Goal: Task Accomplishment & Management: Use online tool/utility

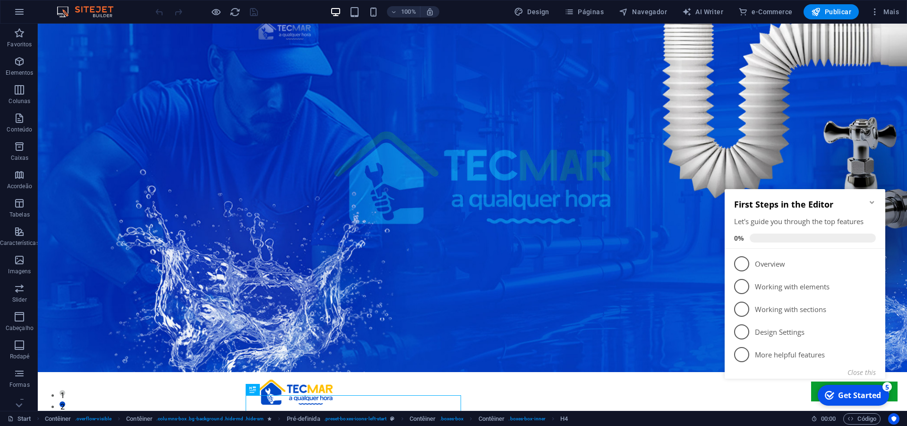
click at [873, 202] on icon "Minimize checklist" at bounding box center [872, 202] width 4 height 3
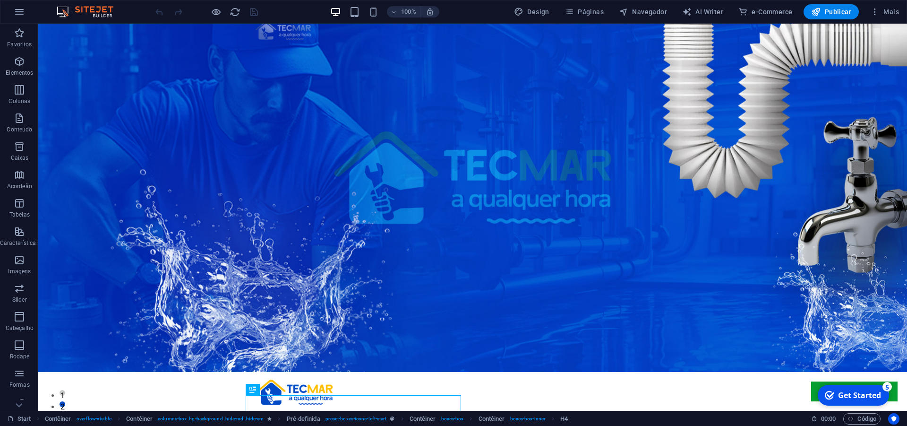
click at [856, 396] on div "Get Started" at bounding box center [859, 395] width 43 height 10
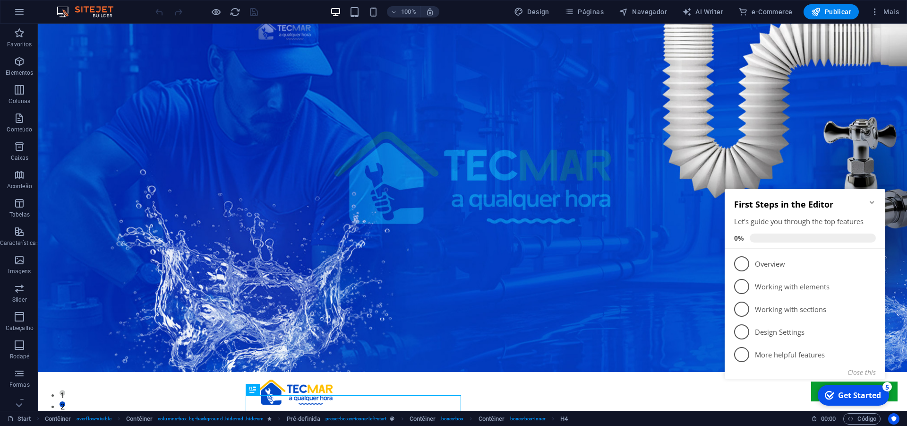
click at [872, 199] on icon "Minimize checklist" at bounding box center [872, 202] width 8 height 8
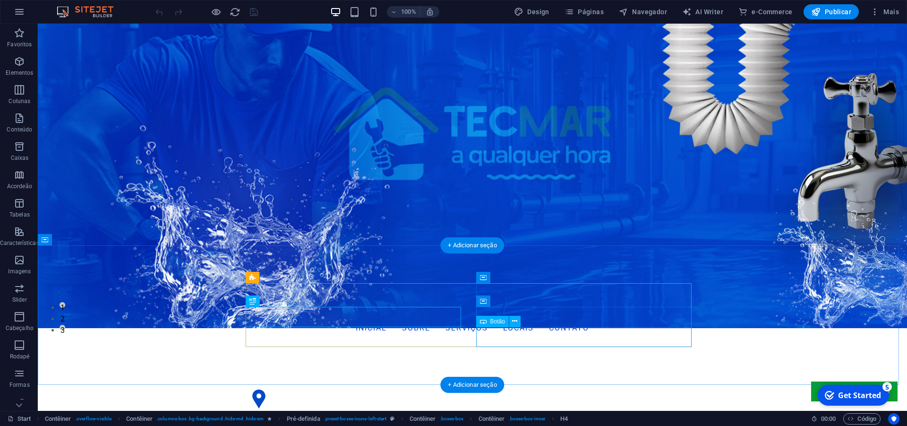
scroll to position [145, 0]
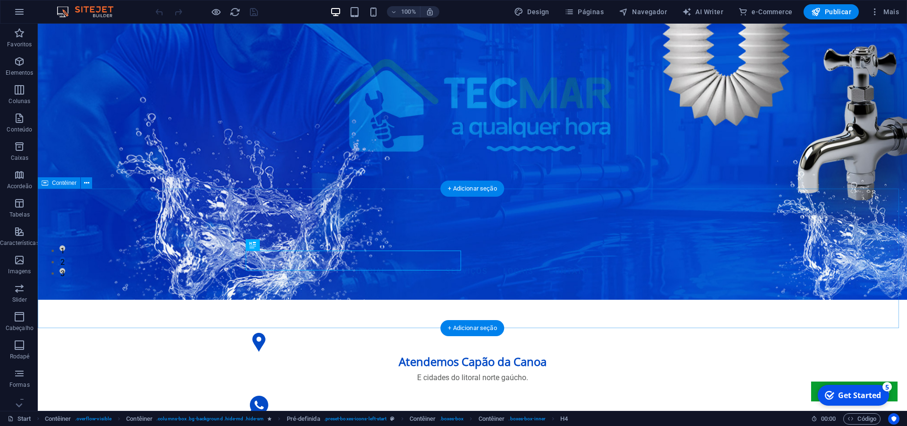
click at [757, 290] on div "Atendemos Capão da [GEOGRAPHIC_DATA] E cidades do litoral norte gaúcho. Fale ag…" at bounding box center [472, 391] width 869 height 202
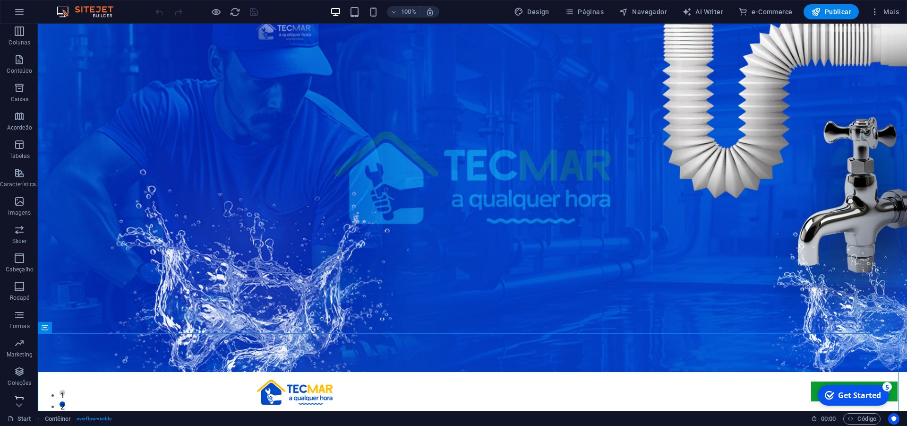
scroll to position [67, 0]
click at [18, 362] on icon "button" at bounding box center [19, 363] width 11 height 11
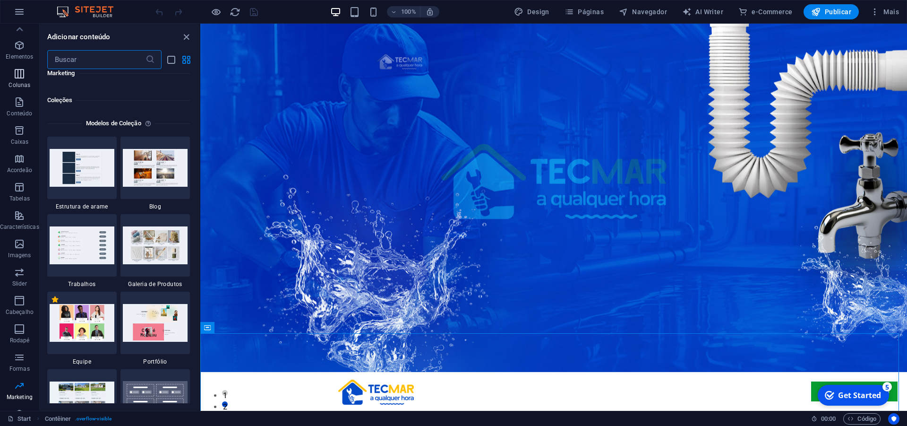
scroll to position [0, 0]
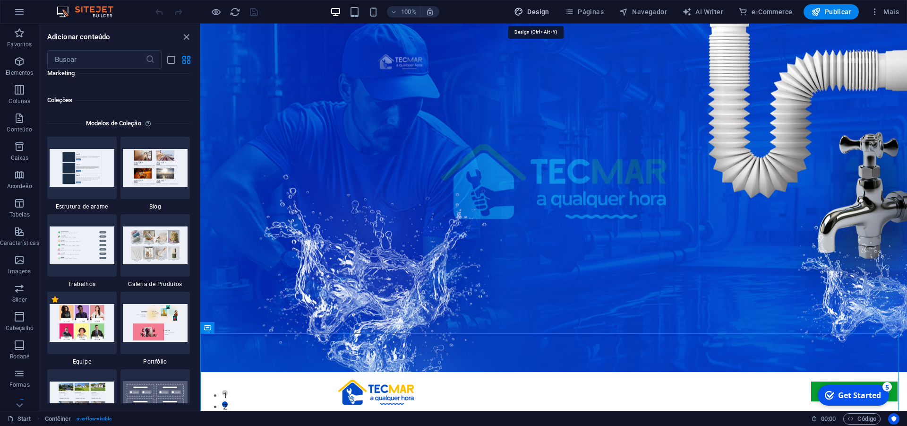
click at [541, 13] on span "Design" at bounding box center [531, 11] width 35 height 9
select select "px"
select select "300"
select select "px"
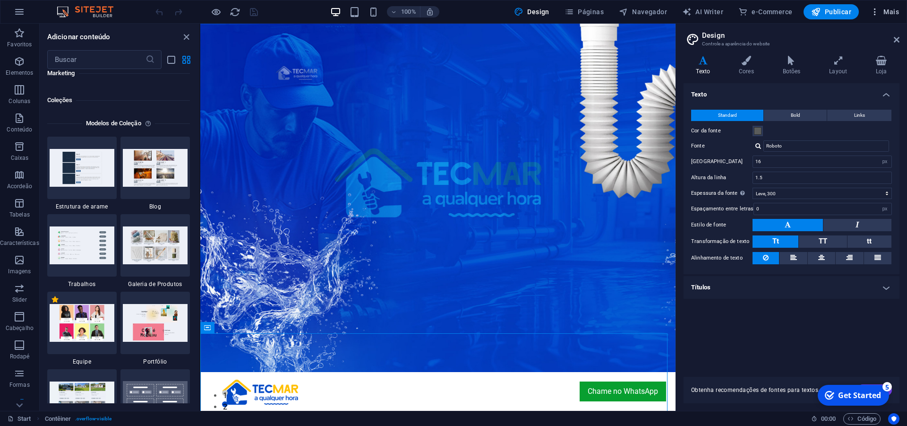
click at [887, 13] on span "Mais" at bounding box center [884, 11] width 29 height 9
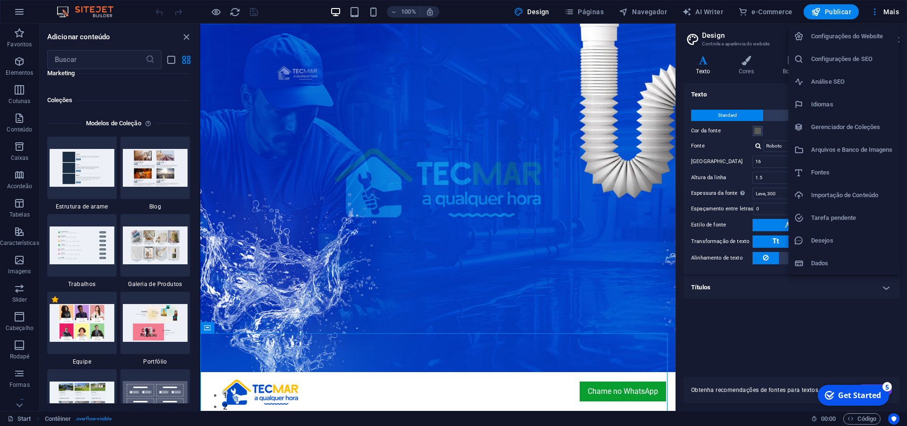
click at [145, 33] on div at bounding box center [453, 213] width 907 height 426
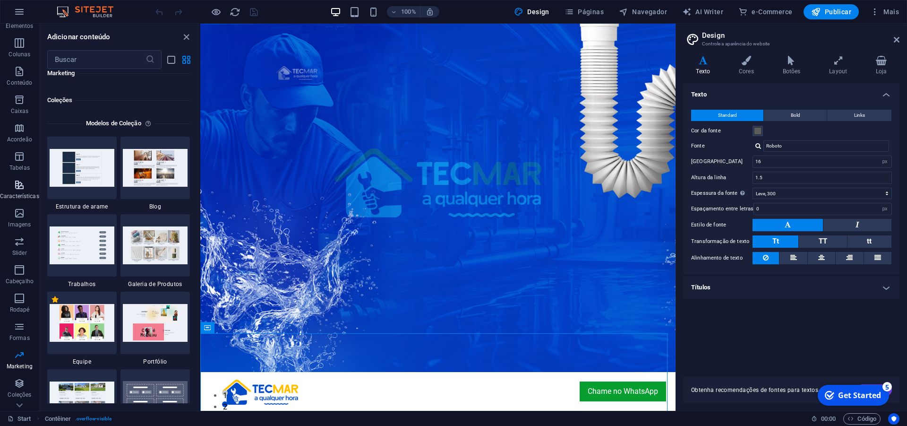
scroll to position [67, 0]
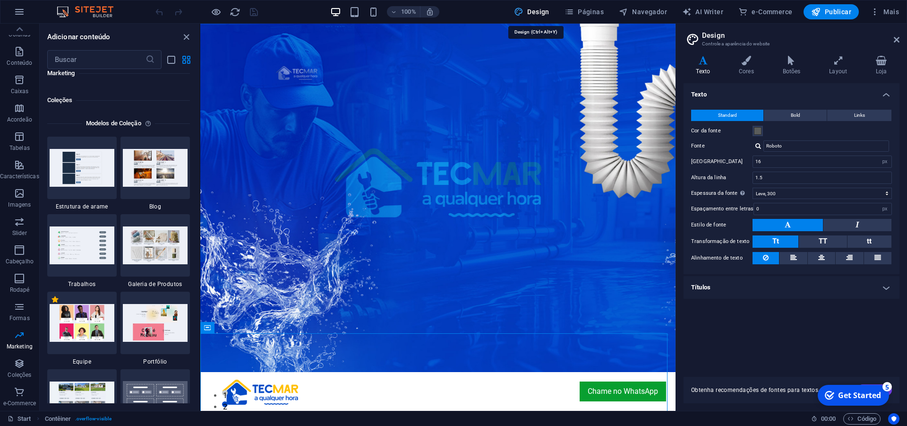
click at [529, 13] on span "Design" at bounding box center [531, 11] width 35 height 9
click at [595, 12] on span "Páginas" at bounding box center [584, 11] width 39 height 9
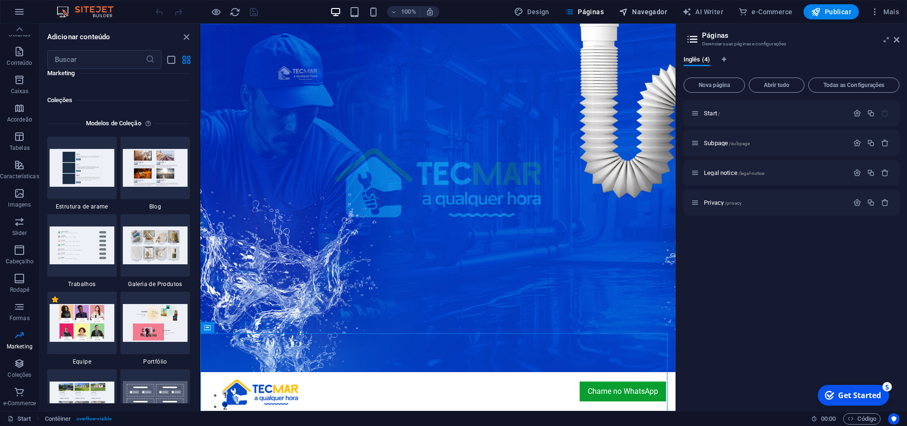
click at [640, 10] on span "Navegador" at bounding box center [643, 11] width 48 height 9
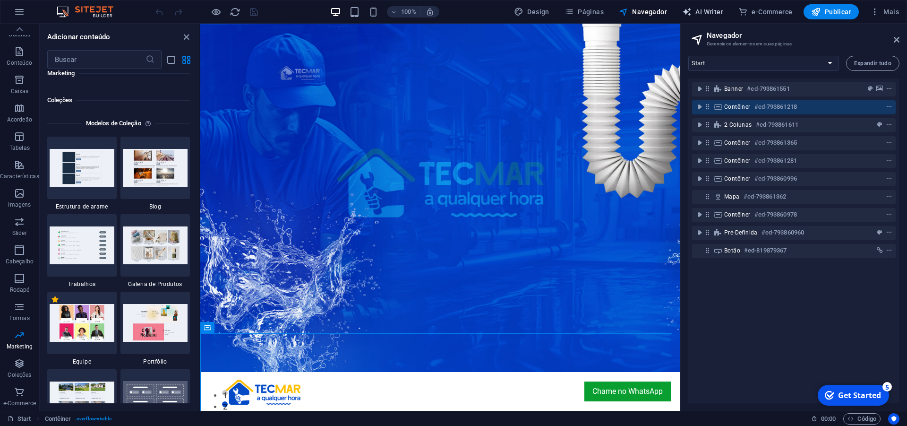
click at [698, 11] on span "AI Writer" at bounding box center [702, 11] width 41 height 9
select select "English"
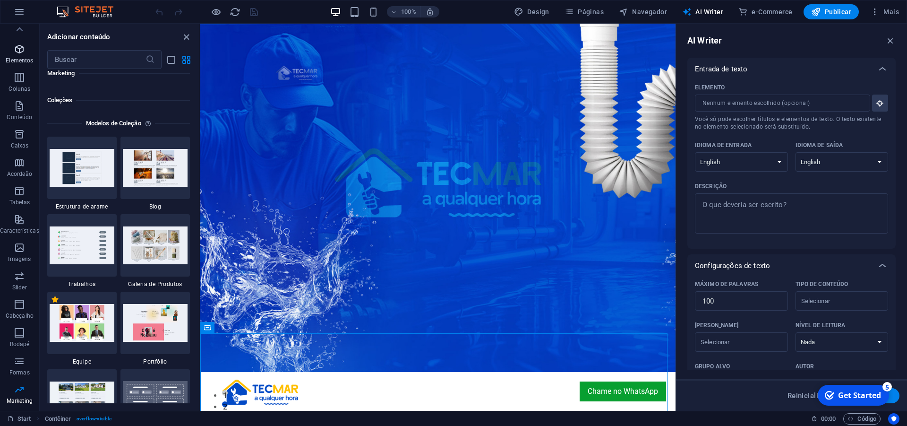
scroll to position [0, 0]
click at [17, 60] on icon "button" at bounding box center [19, 61] width 11 height 11
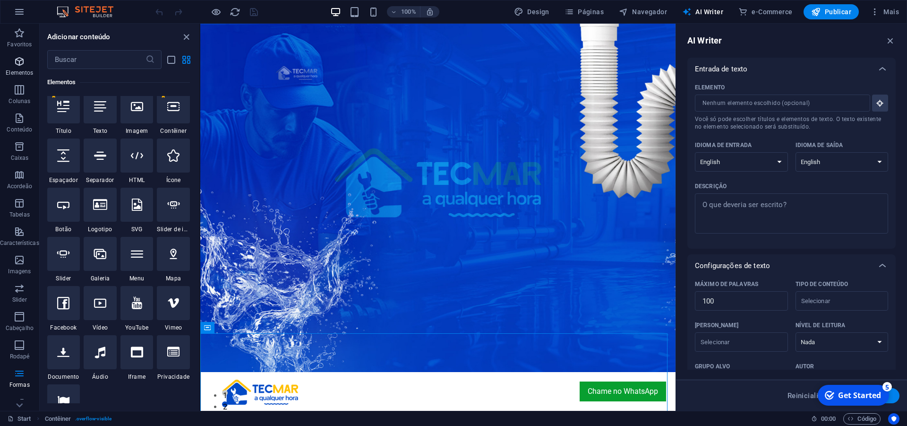
scroll to position [178, 0]
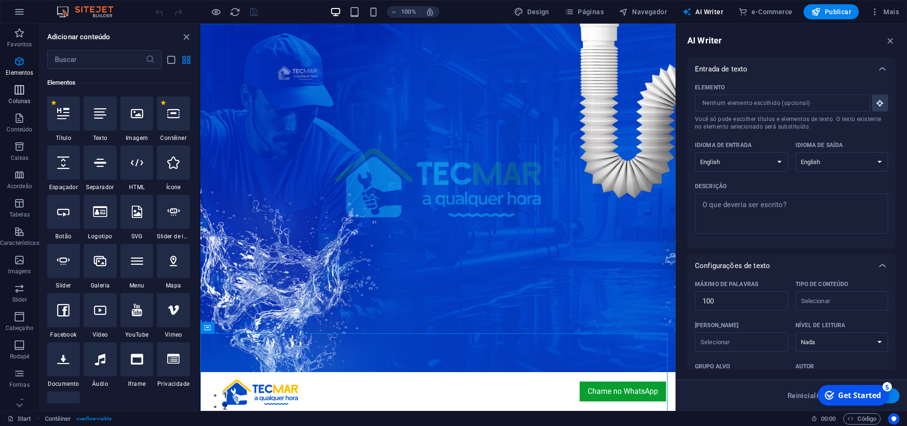
click at [21, 92] on icon "button" at bounding box center [19, 89] width 11 height 11
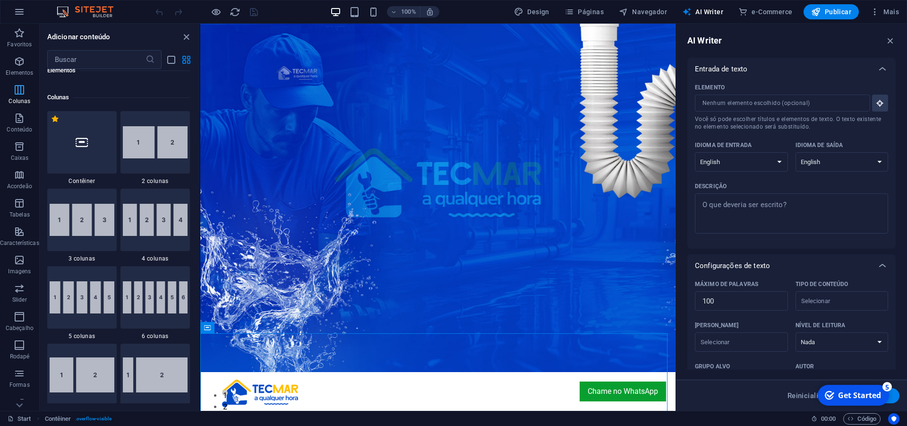
scroll to position [545, 0]
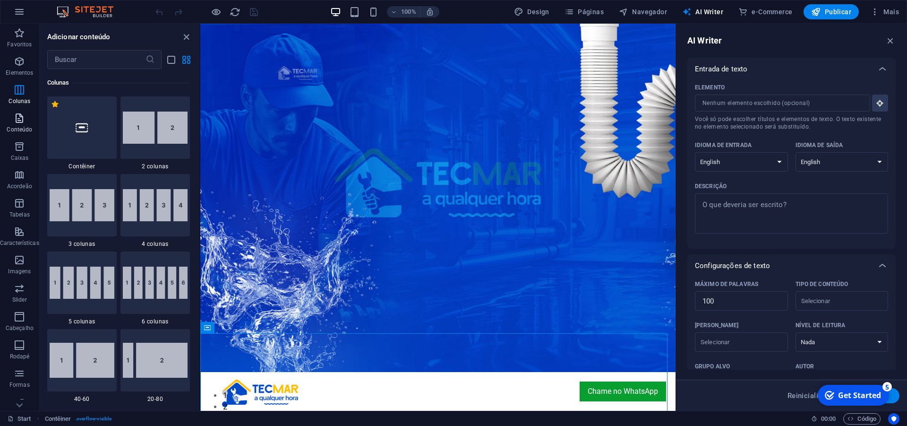
click at [21, 121] on icon "button" at bounding box center [19, 117] width 11 height 11
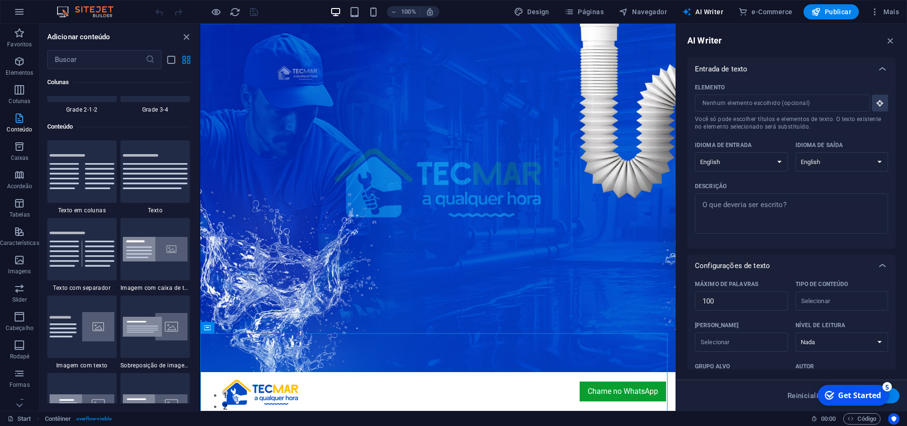
scroll to position [1734, 0]
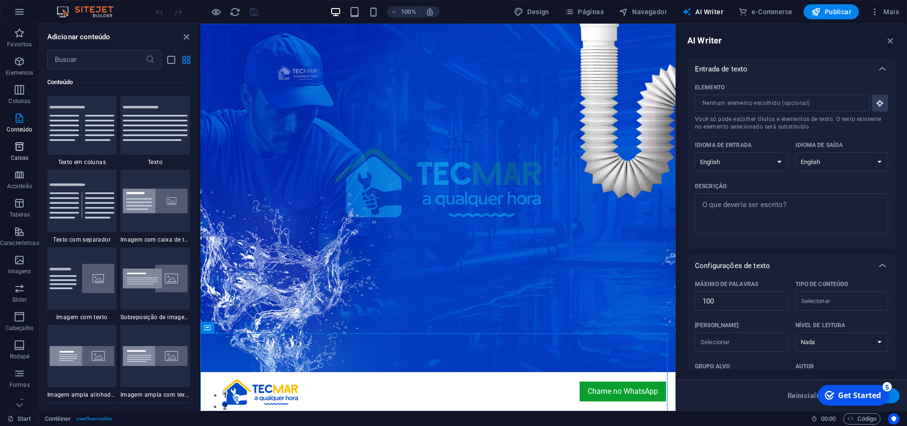
click at [22, 143] on icon "button" at bounding box center [19, 146] width 11 height 11
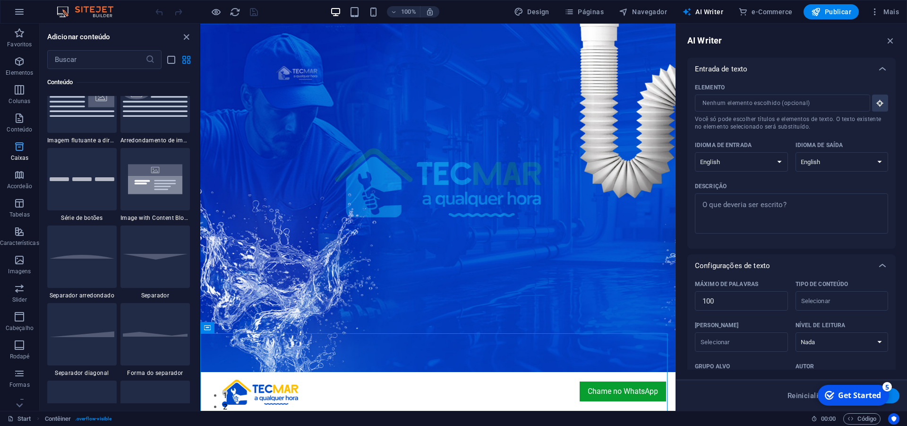
scroll to position [2708, 0]
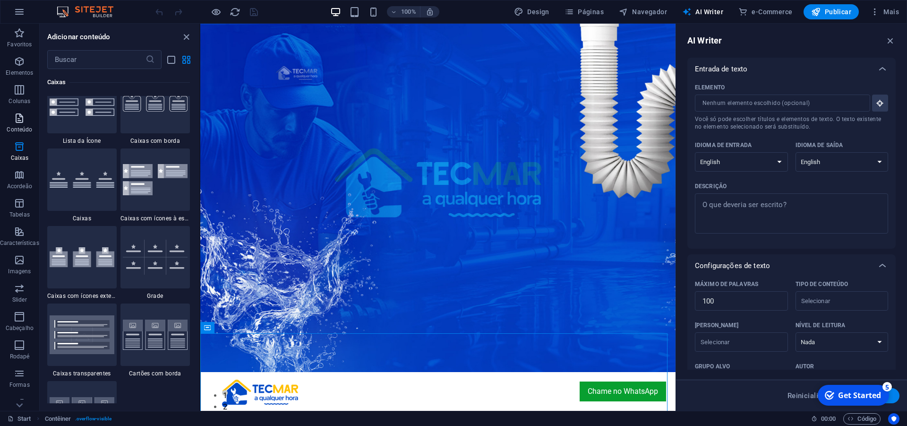
click at [18, 122] on icon "button" at bounding box center [19, 117] width 11 height 11
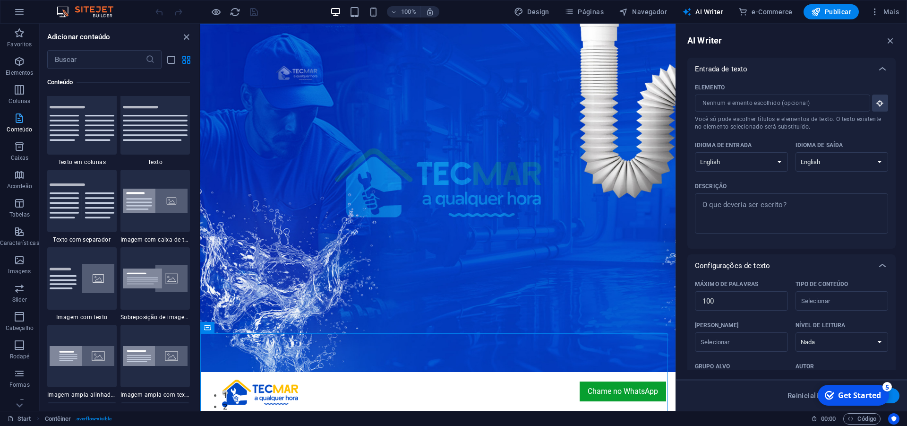
scroll to position [1734, 0]
click at [21, 143] on icon "button" at bounding box center [19, 146] width 11 height 11
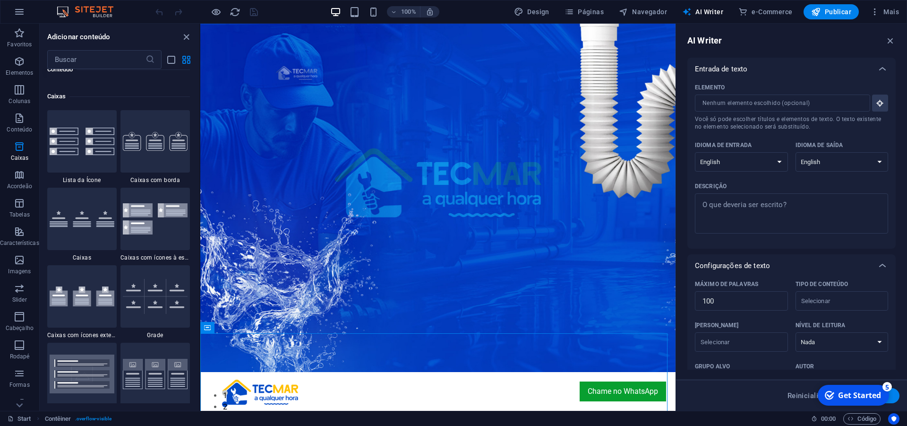
scroll to position [2708, 0]
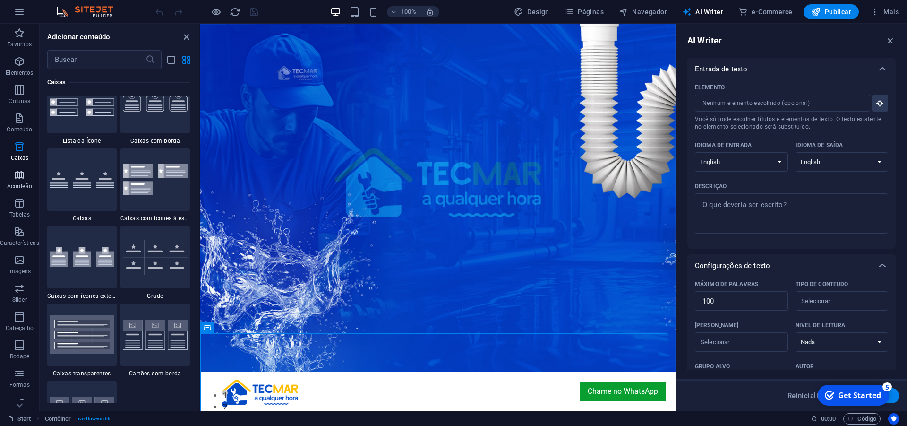
click at [23, 174] on icon "button" at bounding box center [19, 174] width 11 height 11
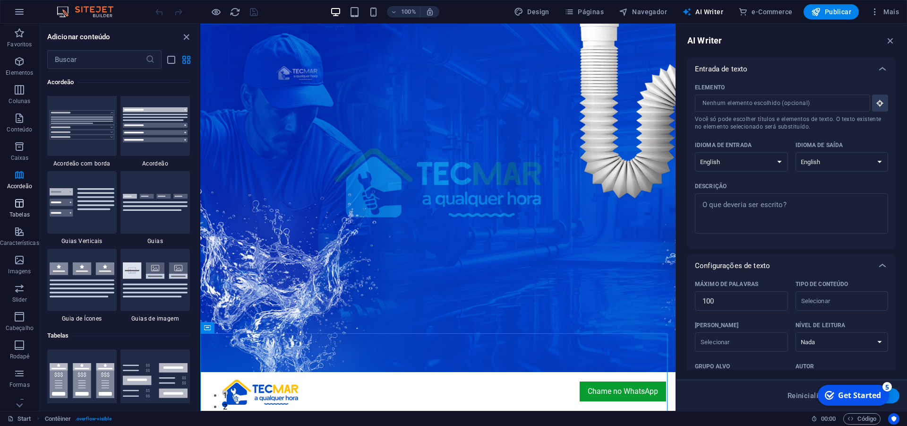
scroll to position [3123, 0]
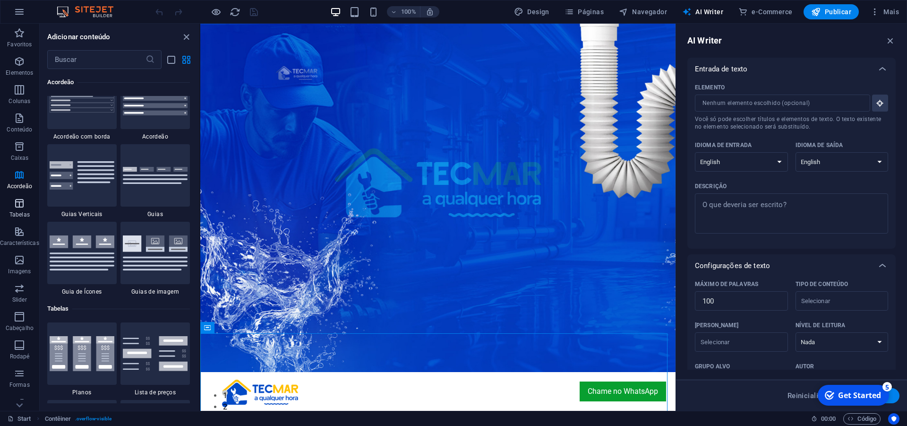
click at [16, 202] on icon "button" at bounding box center [19, 202] width 11 height 11
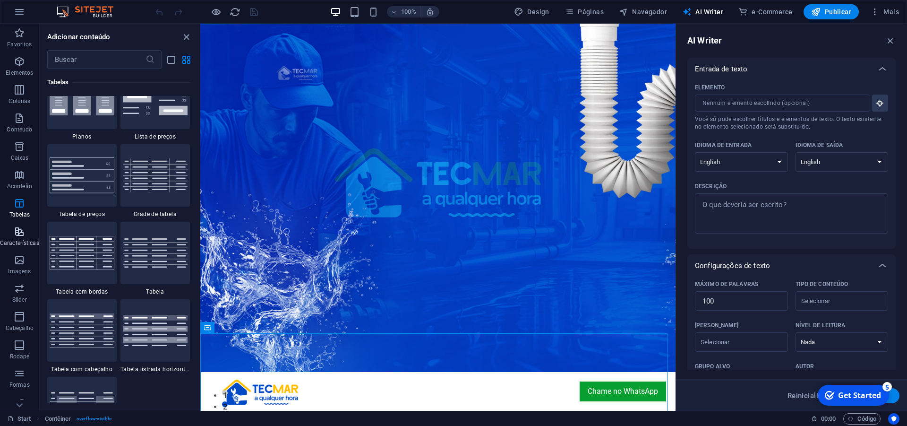
click at [20, 236] on icon "button" at bounding box center [19, 231] width 11 height 11
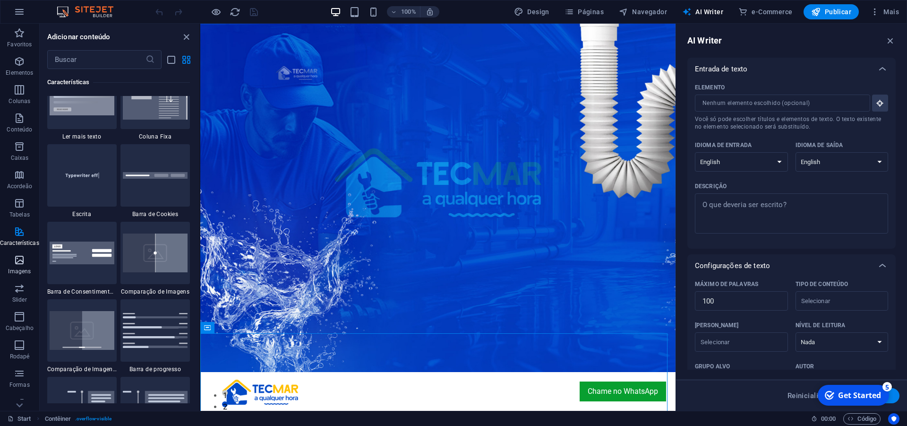
click at [18, 265] on icon "button" at bounding box center [19, 259] width 11 height 11
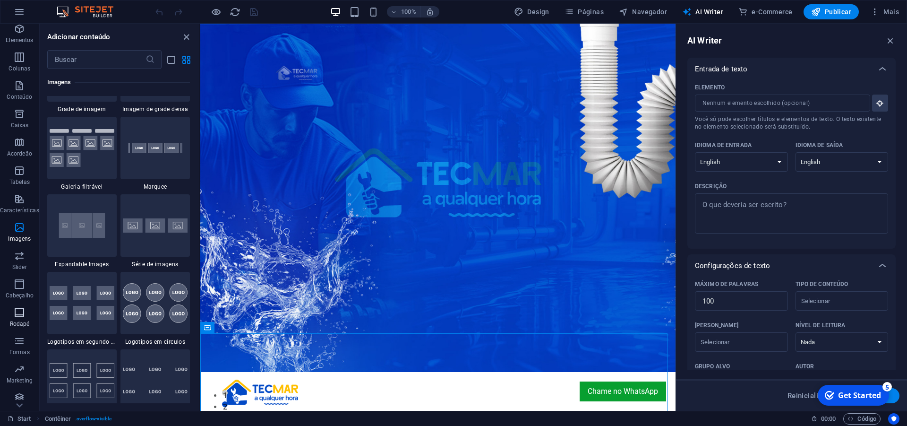
scroll to position [43, 0]
click at [19, 272] on icon "button" at bounding box center [19, 273] width 11 height 11
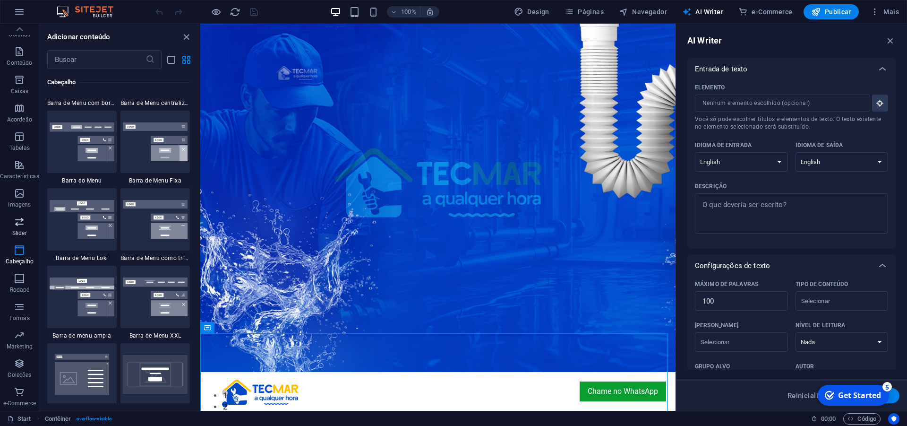
scroll to position [0, 0]
click at [21, 144] on icon "button" at bounding box center [19, 146] width 11 height 11
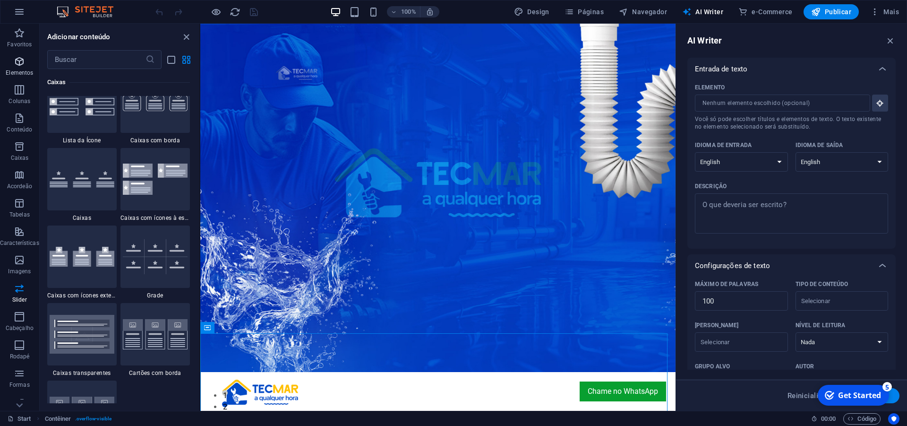
scroll to position [2708, 0]
click at [20, 6] on icon "button" at bounding box center [19, 11] width 11 height 11
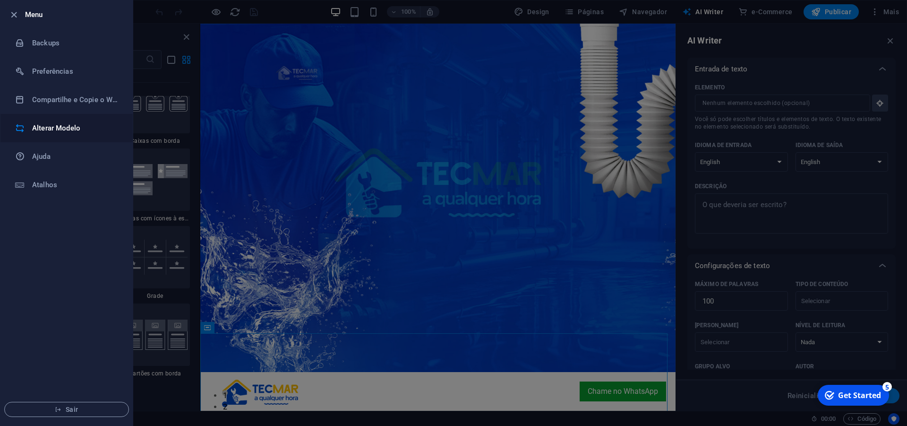
click at [53, 130] on h6 "Alterar Modelo" at bounding box center [75, 127] width 87 height 11
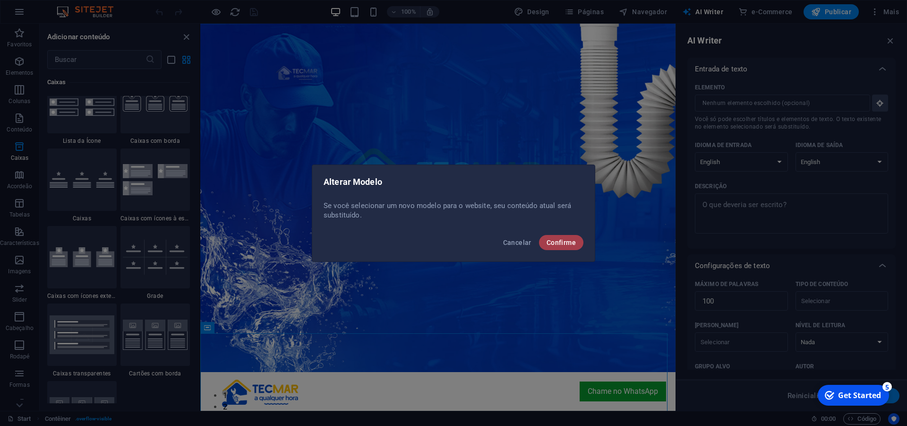
click at [561, 242] on span "Confirme" at bounding box center [561, 243] width 29 height 8
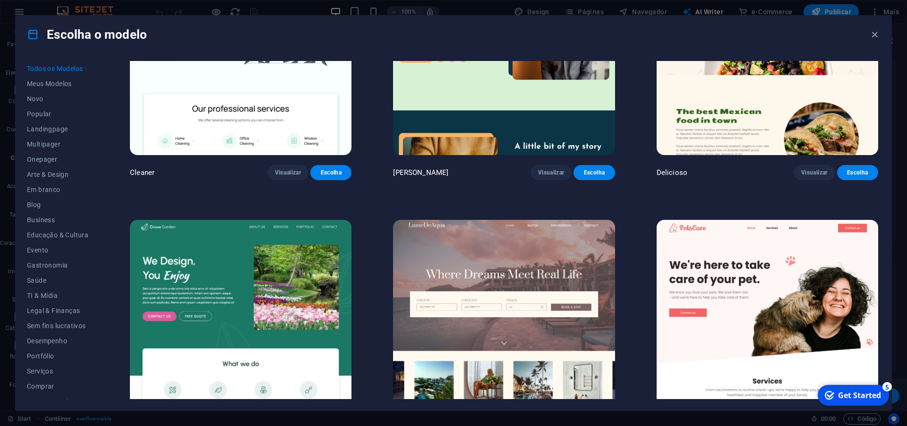
scroll to position [2338, 0]
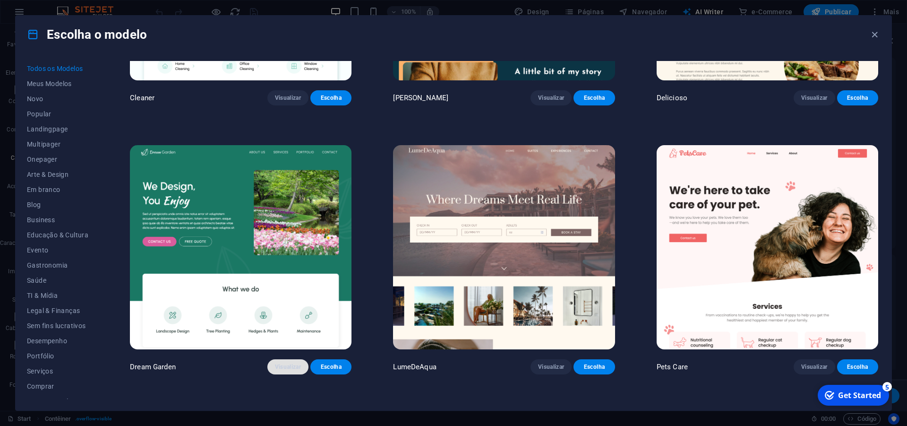
click at [287, 363] on span "Visualizar" at bounding box center [288, 367] width 26 height 8
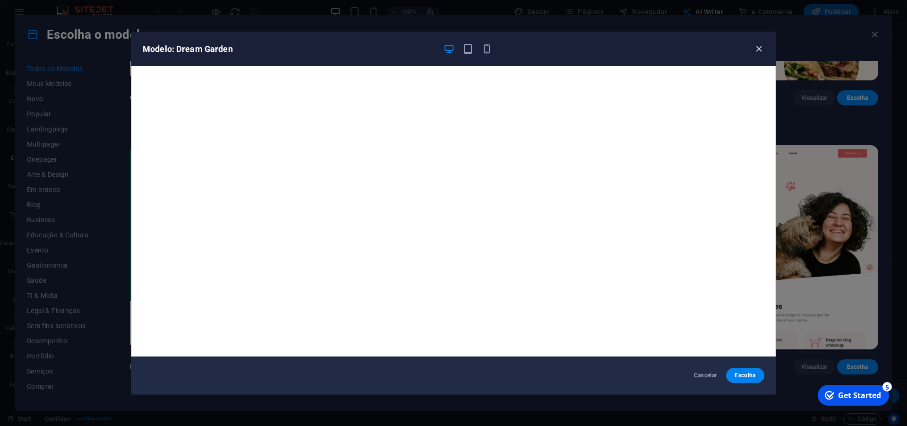
click at [760, 50] on icon "button" at bounding box center [758, 48] width 11 height 11
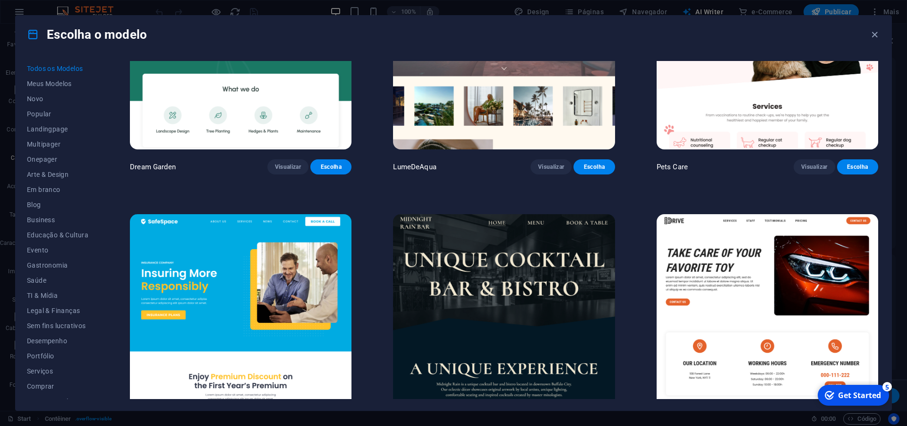
scroll to position [2551, 0]
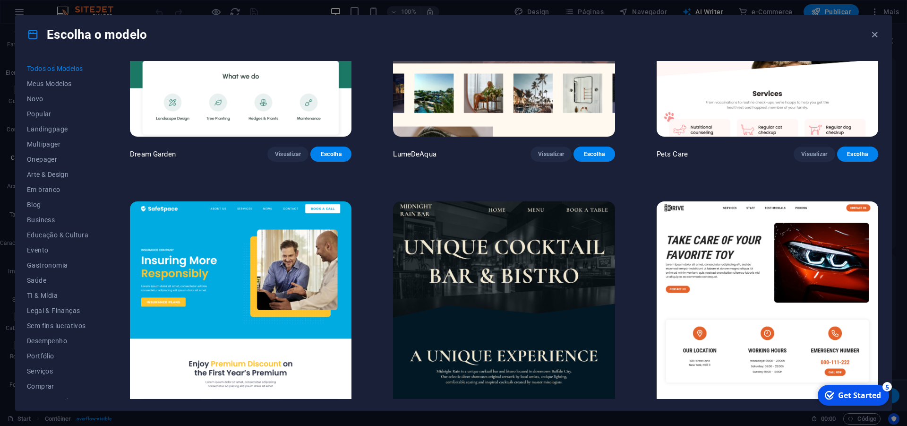
click at [807, 419] on span "Visualizar" at bounding box center [814, 423] width 26 height 8
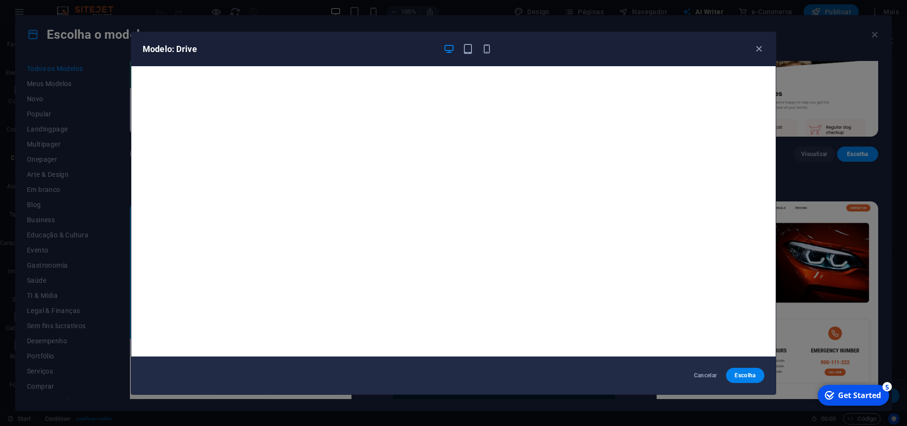
scroll to position [2, 0]
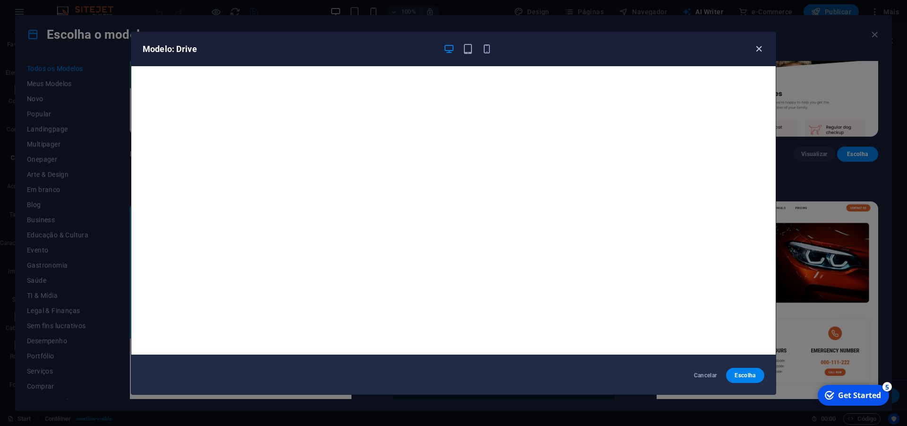
click at [763, 49] on icon "button" at bounding box center [758, 48] width 11 height 11
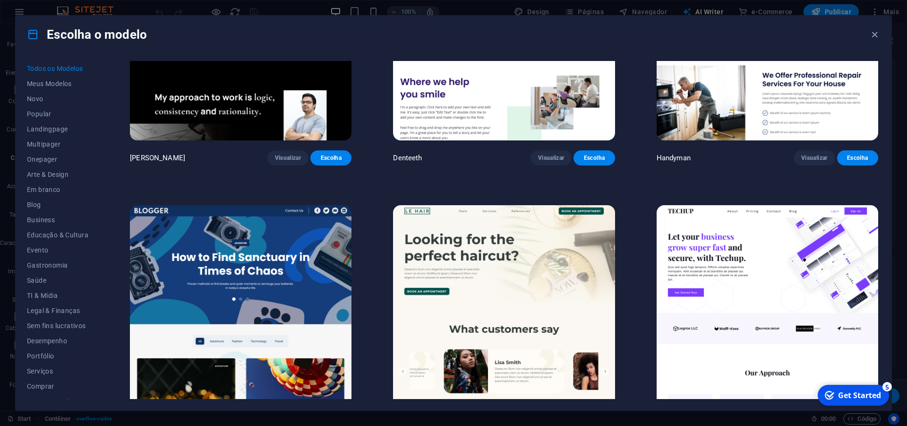
scroll to position [4167, 0]
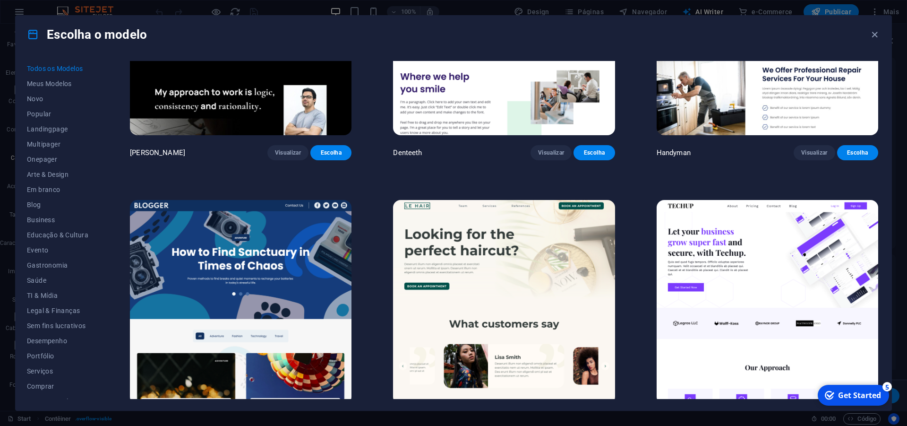
click at [806, 418] on span "Visualizar" at bounding box center [814, 422] width 26 height 8
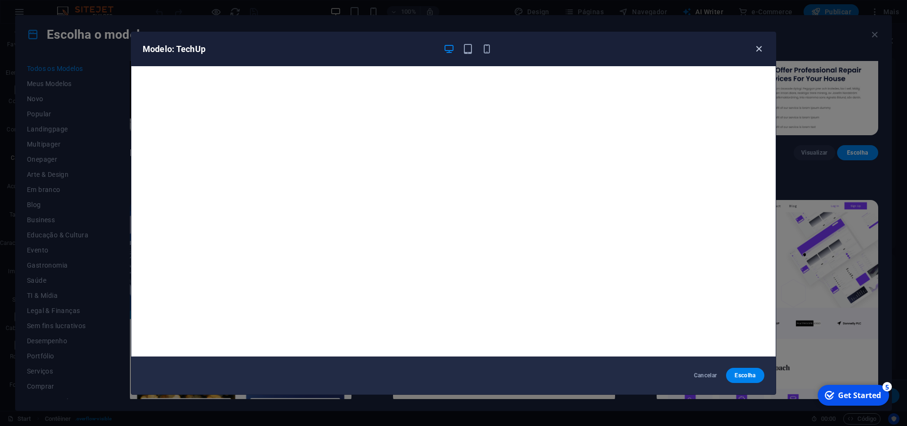
click at [760, 45] on icon "button" at bounding box center [758, 48] width 11 height 11
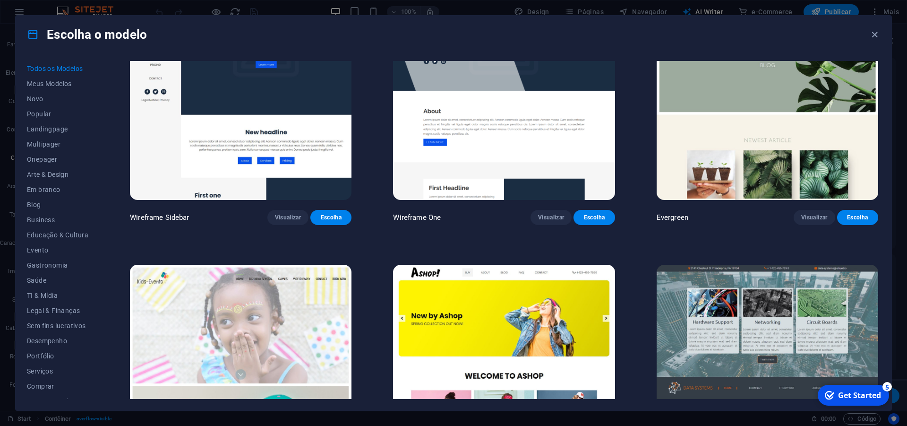
scroll to position [5187, 0]
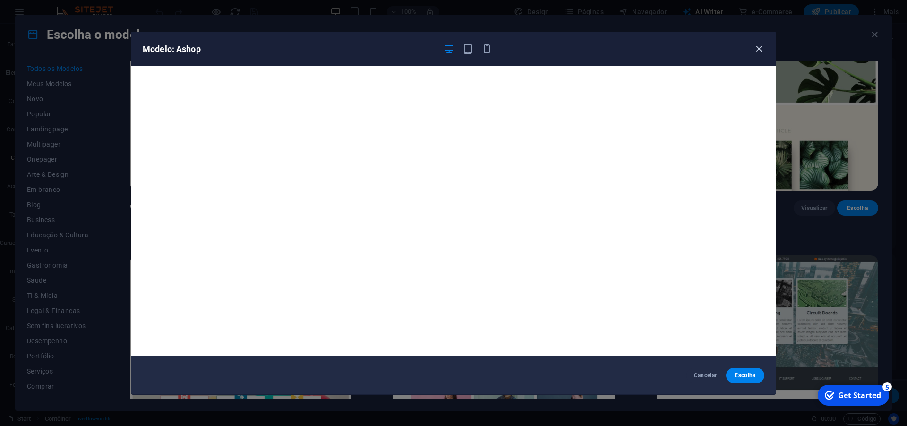
click at [757, 48] on icon "button" at bounding box center [758, 48] width 11 height 11
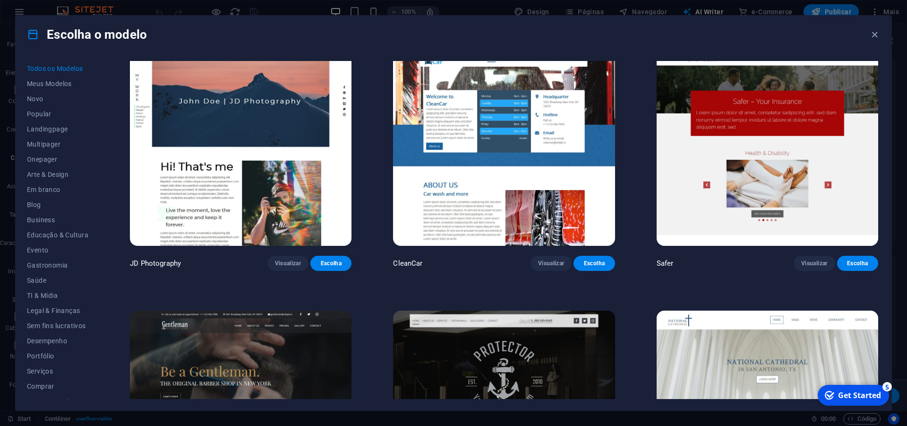
scroll to position [5740, 0]
